Goal: Book appointment/travel/reservation

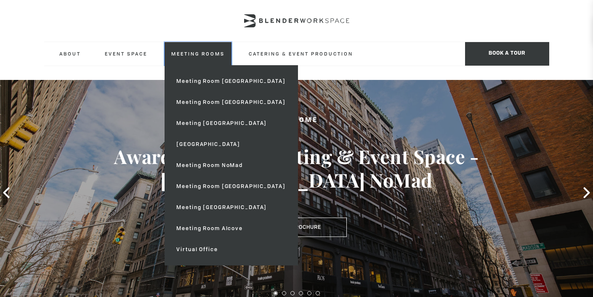
click at [211, 56] on link "Meeting Rooms" at bounding box center [198, 53] width 67 height 23
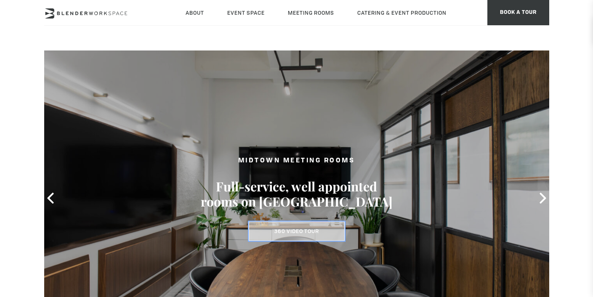
click at [324, 240] on link "360 Video Tour" at bounding box center [297, 231] width 96 height 19
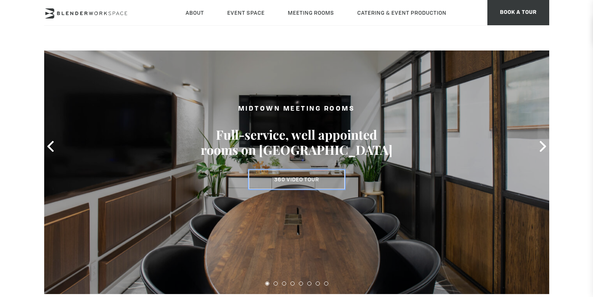
scroll to position [68, 0]
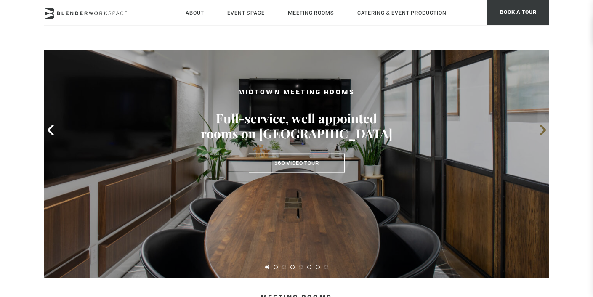
click at [539, 128] on icon at bounding box center [543, 130] width 11 height 11
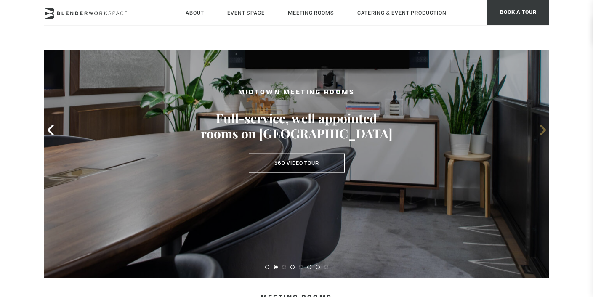
click at [539, 128] on icon at bounding box center [543, 130] width 11 height 11
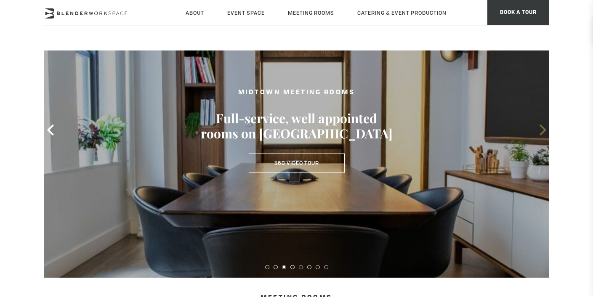
click at [539, 128] on icon at bounding box center [543, 130] width 11 height 11
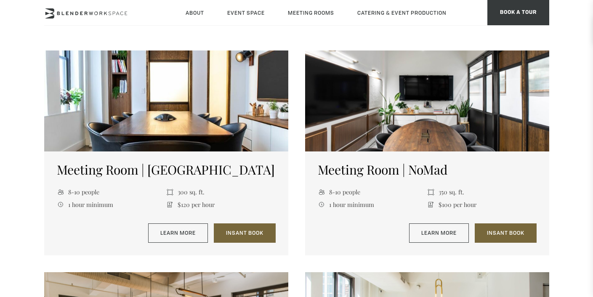
scroll to position [578, 0]
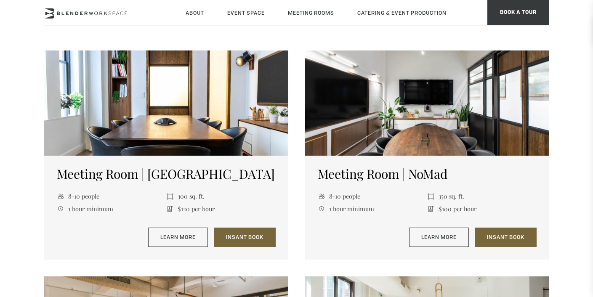
click at [187, 222] on div "Meeting Room | Park South 8-10 people 300 sq. ft. 1 hour minimum $120 per hour …" at bounding box center [166, 208] width 244 height 104
click at [179, 242] on link "Learn More" at bounding box center [178, 237] width 60 height 19
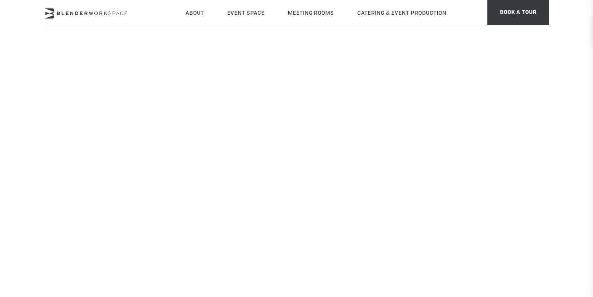
scroll to position [105, 0]
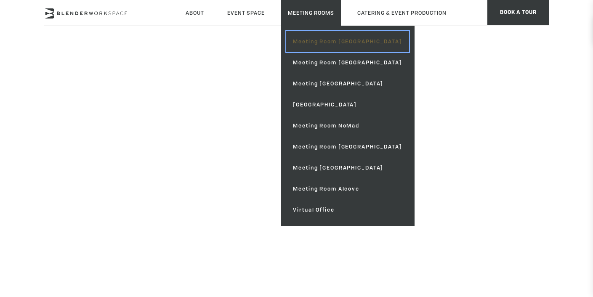
click at [321, 40] on link "Meeting Room [GEOGRAPHIC_DATA]" at bounding box center [347, 41] width 123 height 21
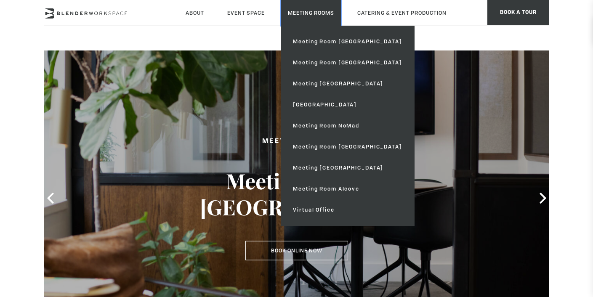
click at [307, 16] on link "Meeting Rooms" at bounding box center [311, 13] width 60 height 26
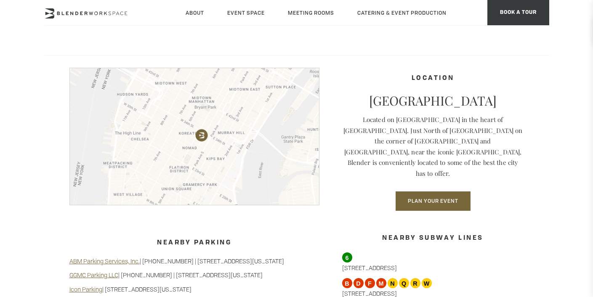
scroll to position [688, 0]
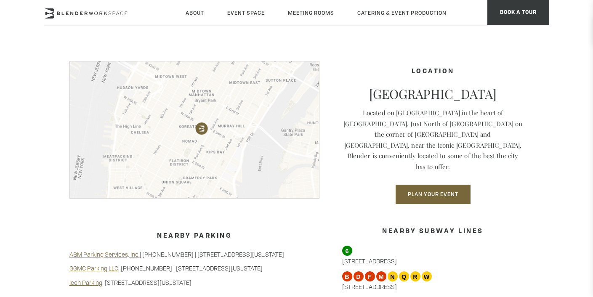
drag, startPoint x: 179, startPoint y: 243, endPoint x: 312, endPoint y: 245, distance: 132.6
click at [312, 251] on p "ABM Parking Services, Inc. | 212-213-1282 | 475 Park Ave South, New York, NY 10…" at bounding box center [194, 255] width 250 height 8
copy p "475 Park Ave South, New York, NY 10016"
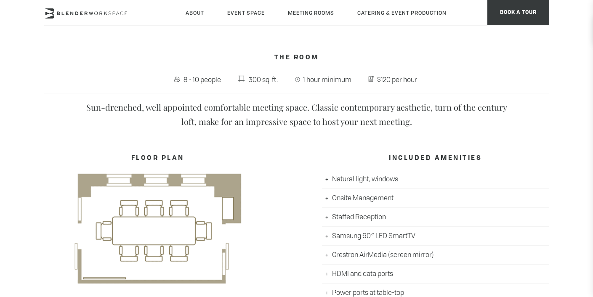
scroll to position [559, 0]
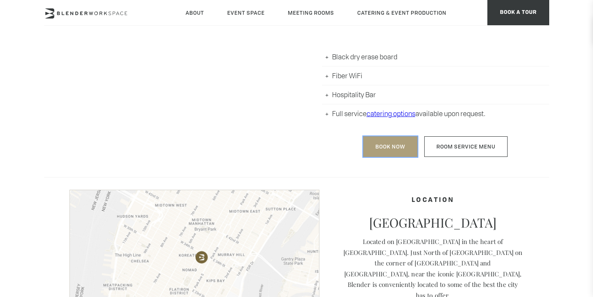
click at [384, 151] on link "Book Now" at bounding box center [390, 146] width 54 height 21
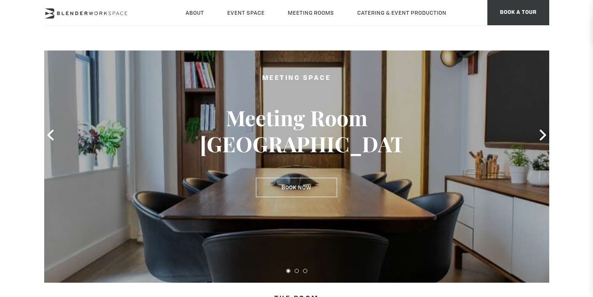
scroll to position [60, 0]
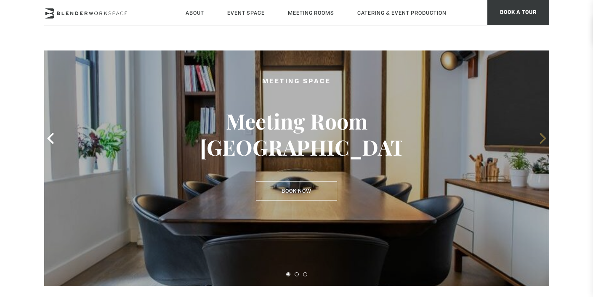
click at [545, 136] on icon at bounding box center [543, 138] width 11 height 11
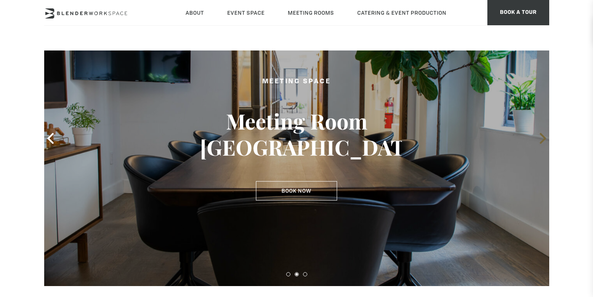
click at [545, 137] on icon at bounding box center [543, 138] width 11 height 11
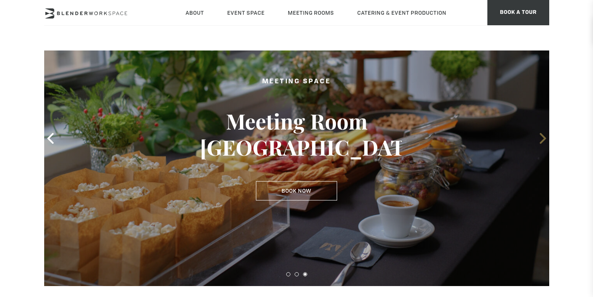
click at [545, 137] on icon at bounding box center [543, 138] width 6 height 11
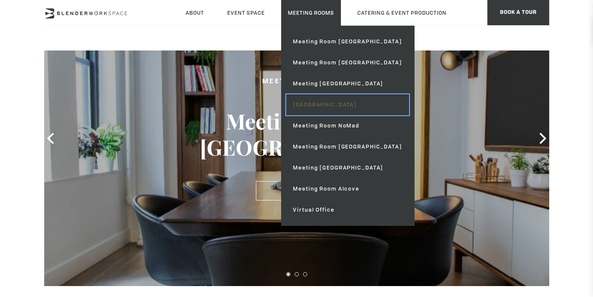
click at [334, 105] on link "[GEOGRAPHIC_DATA]" at bounding box center [347, 104] width 123 height 21
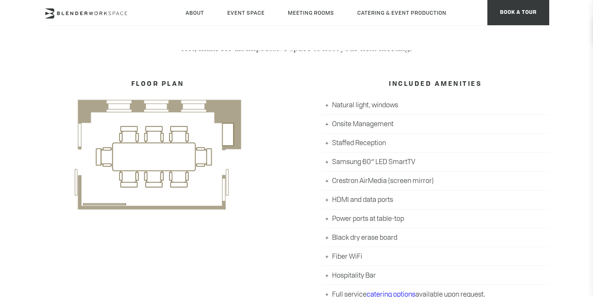
scroll to position [410, 0]
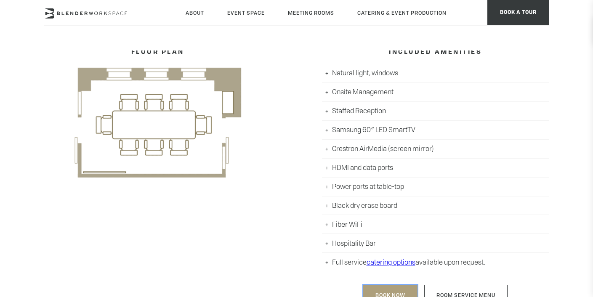
click at [380, 286] on link "Book Now" at bounding box center [390, 295] width 54 height 21
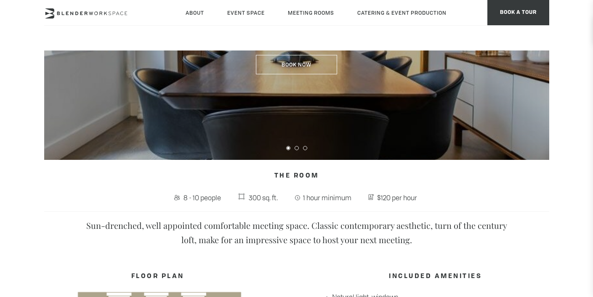
scroll to position [15, 0]
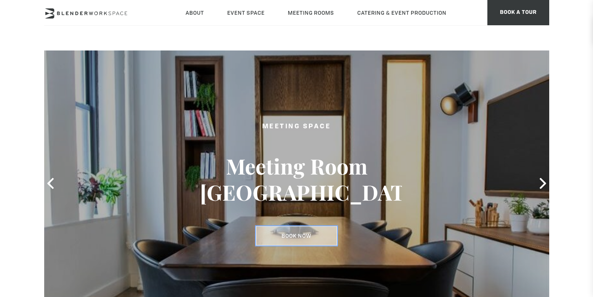
click at [293, 235] on link "Book Now" at bounding box center [296, 236] width 81 height 19
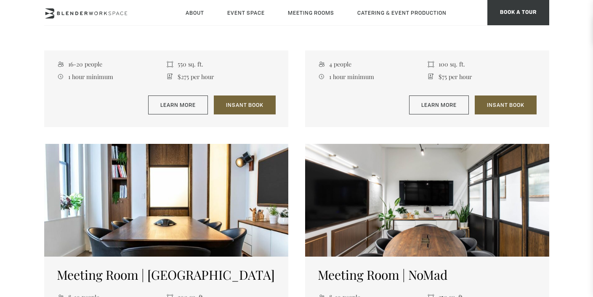
scroll to position [560, 0]
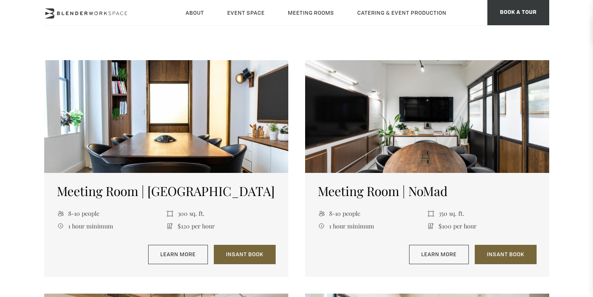
click at [469, 173] on div "Meeting Room | NoMad 8-10 people 350 sq. ft. 1 hour minimum $100 per hour Learn…" at bounding box center [427, 225] width 244 height 104
click at [446, 199] on h5 "Meeting Room | NoMad" at bounding box center [427, 191] width 219 height 15
click at [437, 254] on link "Learn More" at bounding box center [439, 254] width 60 height 19
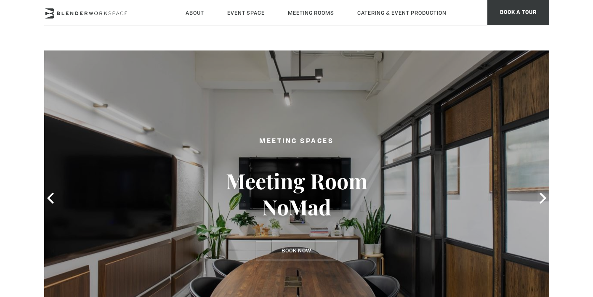
type div "[DATE]"
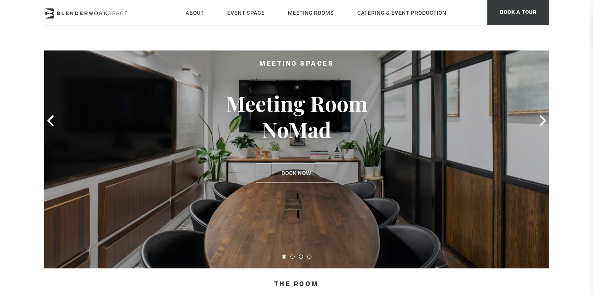
scroll to position [78, 0]
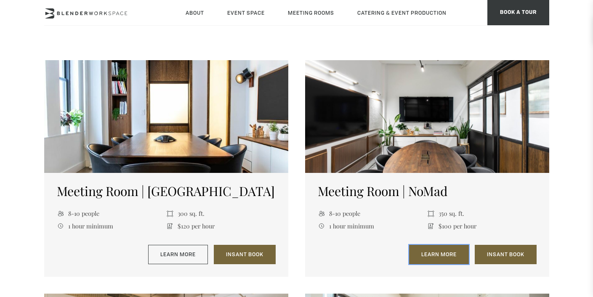
click at [449, 250] on link "Learn More" at bounding box center [439, 254] width 60 height 19
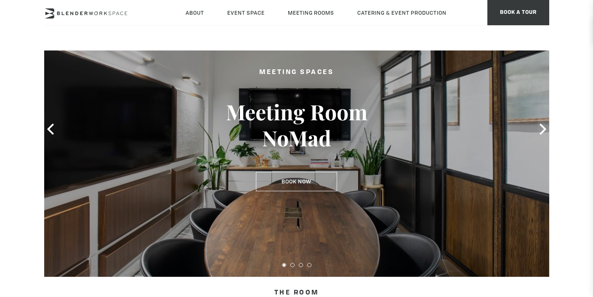
scroll to position [68, 0]
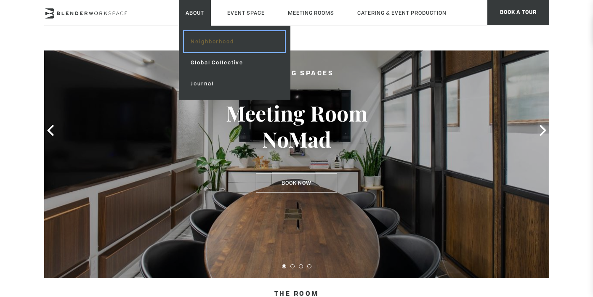
click at [200, 46] on link "Neighborhood" at bounding box center [234, 41] width 101 height 21
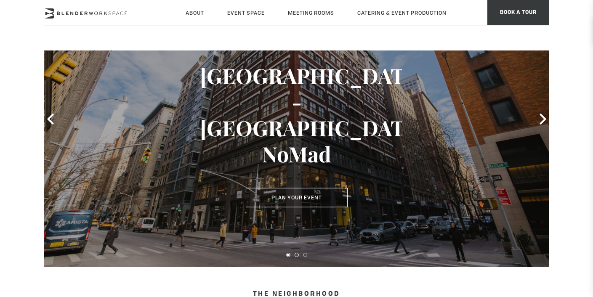
scroll to position [58, 0]
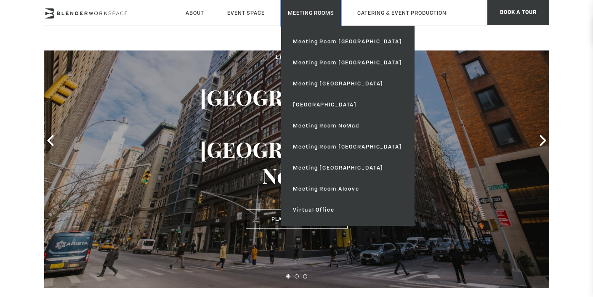
click at [306, 17] on link "Meeting Rooms" at bounding box center [311, 13] width 60 height 26
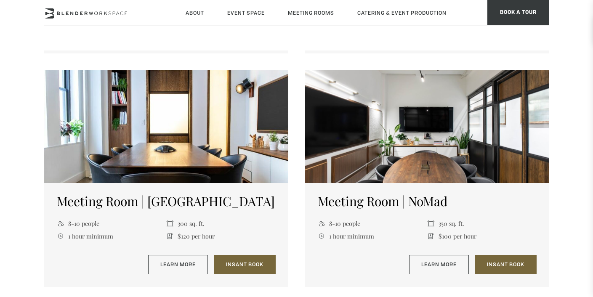
scroll to position [564, 0]
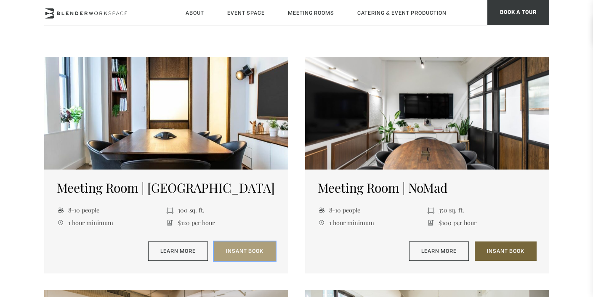
click at [243, 252] on link "Insant Book" at bounding box center [245, 251] width 62 height 19
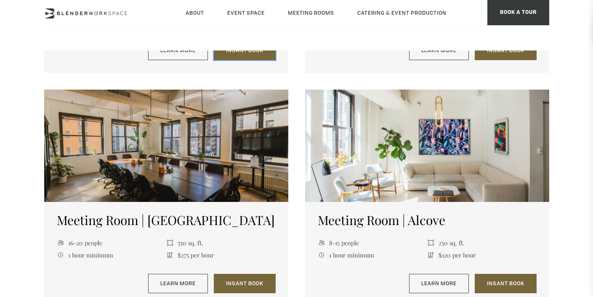
scroll to position [770, 0]
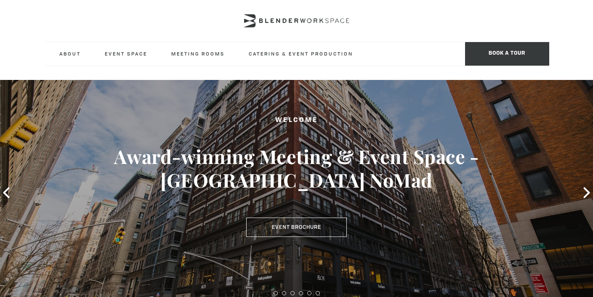
type div "[DATE]"
type div "2025-09-18"
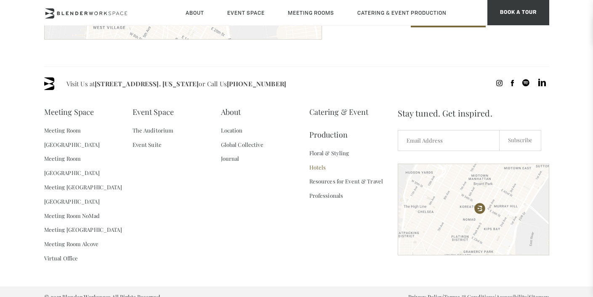
scroll to position [1266, 0]
click at [88, 195] on link "[GEOGRAPHIC_DATA]" at bounding box center [72, 202] width 56 height 14
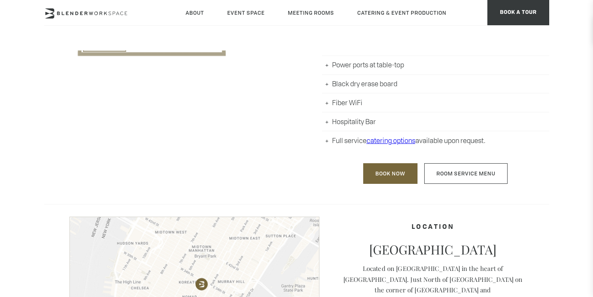
scroll to position [499, 0]
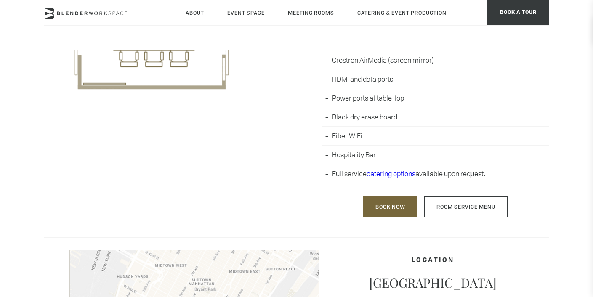
click at [364, 152] on li "Hospitality Bar" at bounding box center [435, 155] width 227 height 19
click at [325, 156] on li "Hospitality Bar" at bounding box center [435, 155] width 227 height 19
click at [385, 172] on link "catering options" at bounding box center [391, 173] width 49 height 9
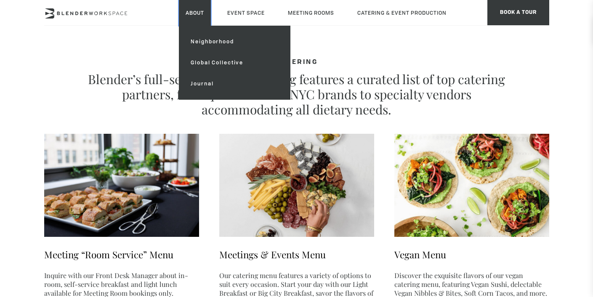
click at [197, 16] on link "About" at bounding box center [195, 13] width 32 height 26
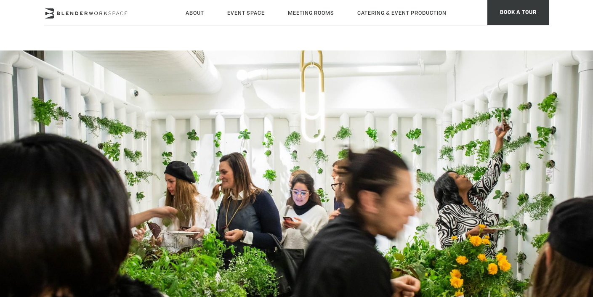
type div "[DATE]"
click at [97, 19] on link at bounding box center [86, 13] width 84 height 26
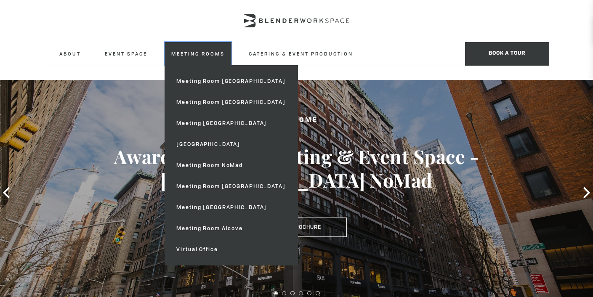
click at [196, 59] on link "Meeting Rooms" at bounding box center [198, 53] width 67 height 23
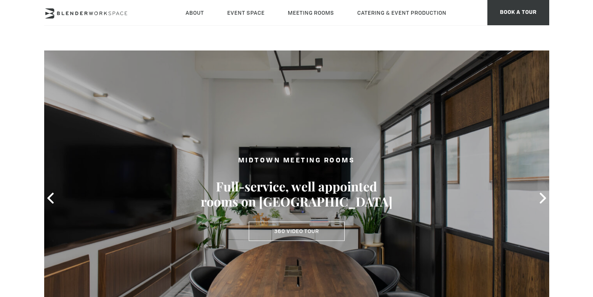
type div "2025-09-18"
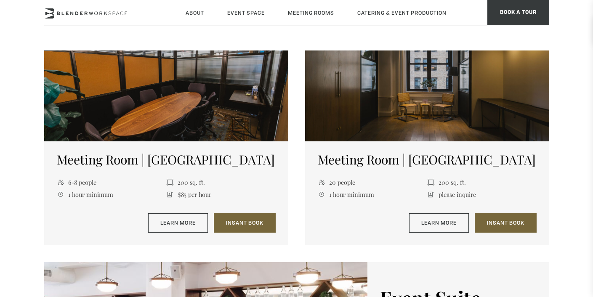
scroll to position [846, 0]
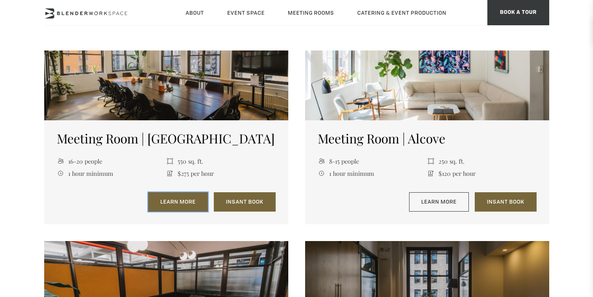
click at [181, 198] on link "Learn More" at bounding box center [178, 201] width 60 height 19
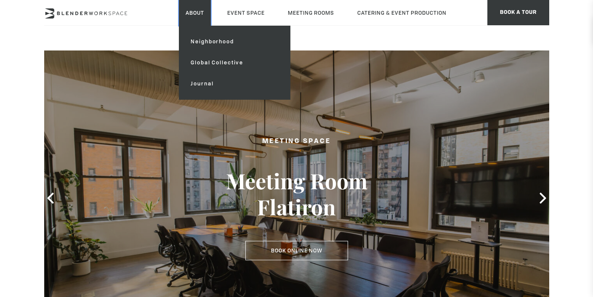
click at [182, 15] on link "About" at bounding box center [195, 13] width 32 height 26
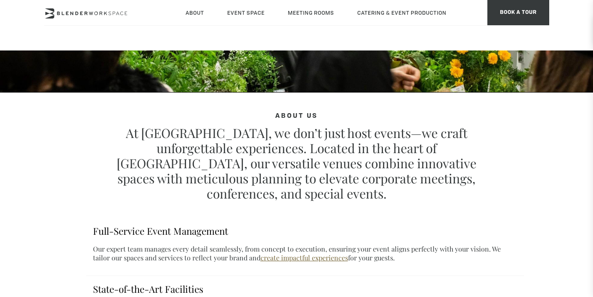
scroll to position [71, 0]
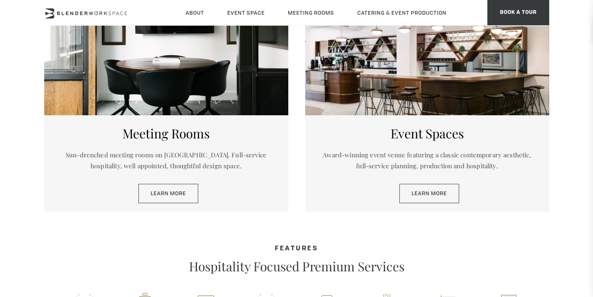
scroll to position [434, 0]
